Goal: Transaction & Acquisition: Purchase product/service

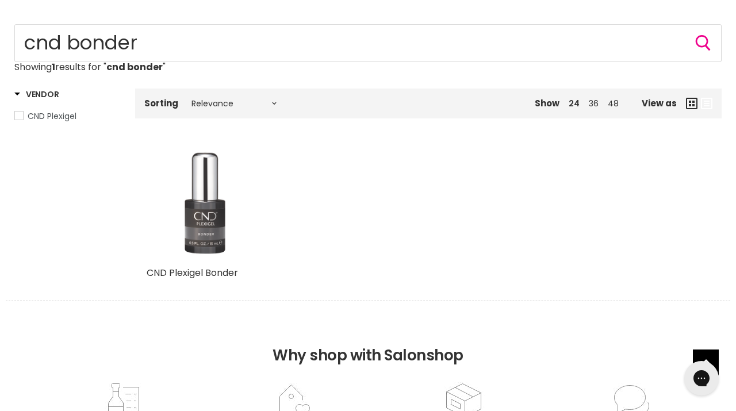
scroll to position [144, 0]
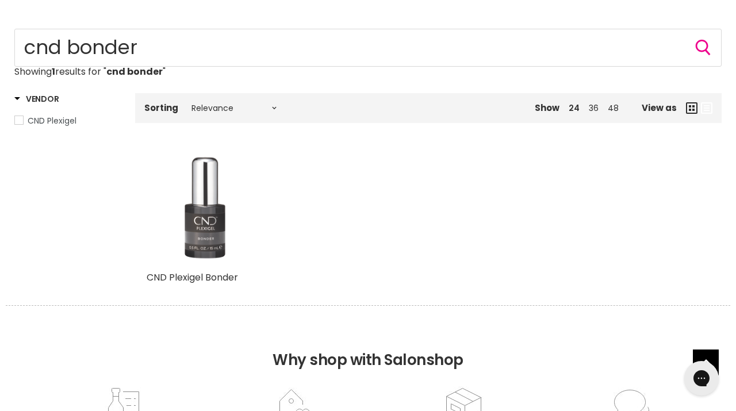
click at [196, 202] on img "Main content" at bounding box center [204, 208] width 82 height 115
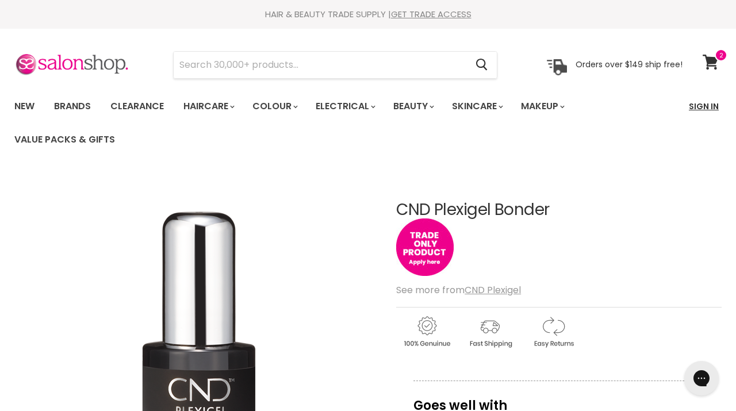
click at [713, 103] on link "Sign In" at bounding box center [704, 106] width 44 height 24
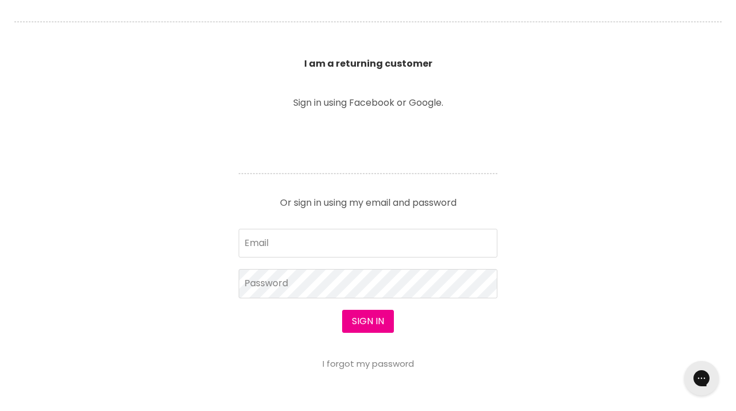
scroll to position [399, 0]
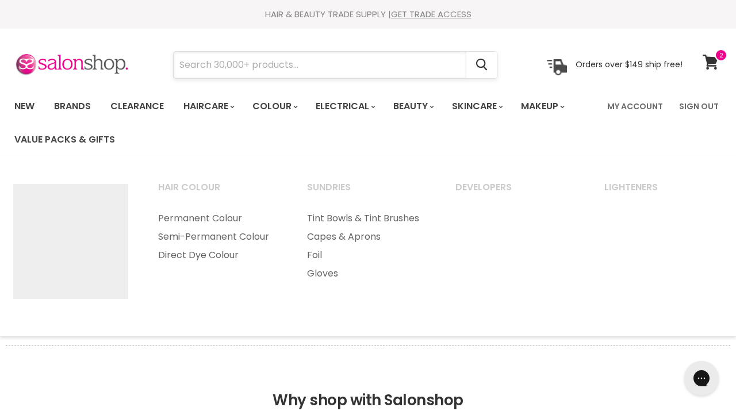
click at [299, 66] on input "Search" at bounding box center [320, 65] width 293 height 26
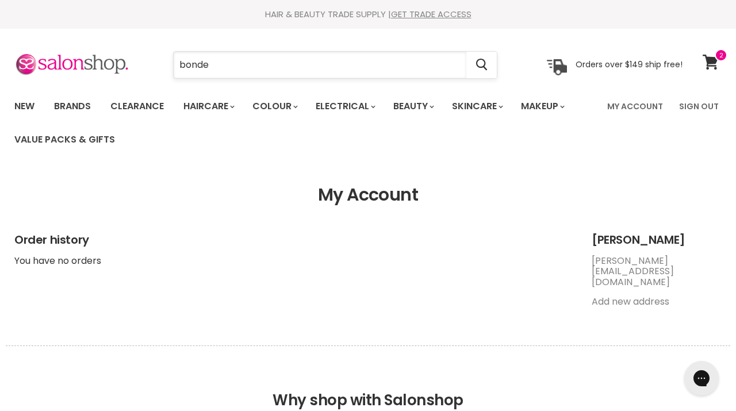
type input "bonder"
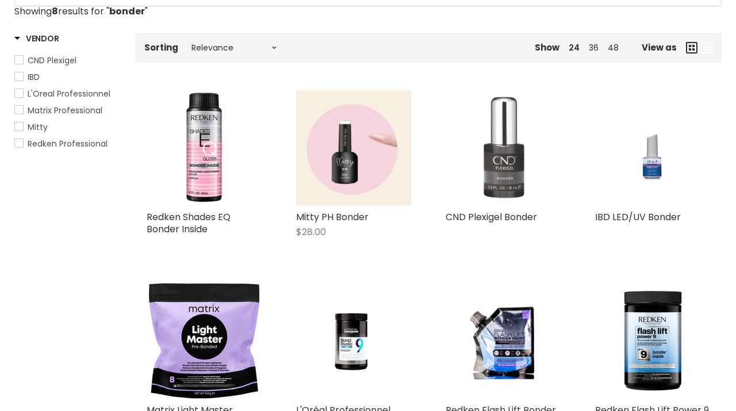
click at [501, 157] on img "Main content" at bounding box center [504, 147] width 82 height 115
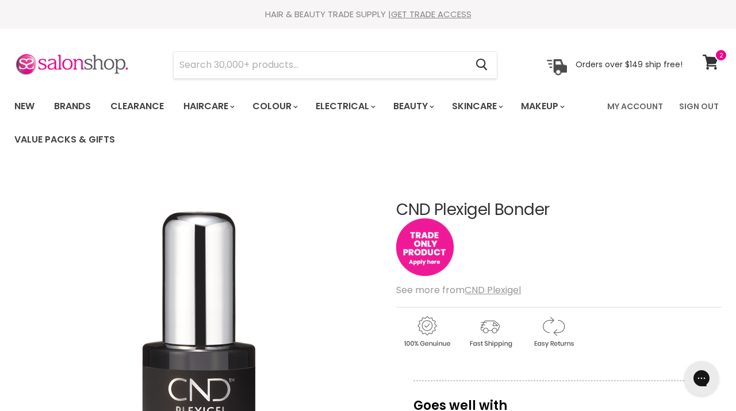
click at [430, 244] on img "Main content" at bounding box center [425, 248] width 58 height 58
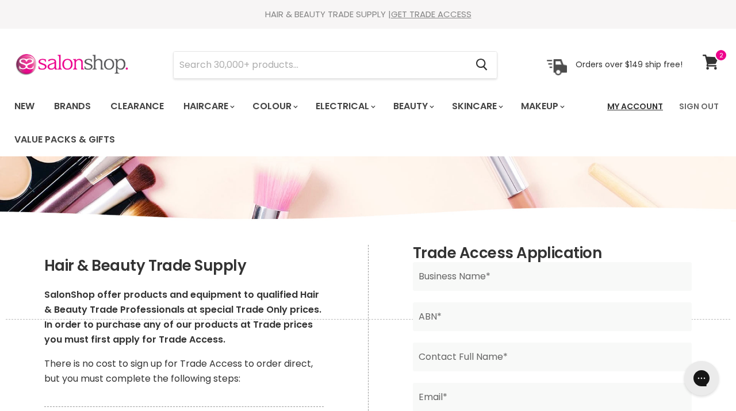
click at [656, 106] on link "My Account" at bounding box center [636, 106] width 70 height 24
